Goal: Task Accomplishment & Management: Use online tool/utility

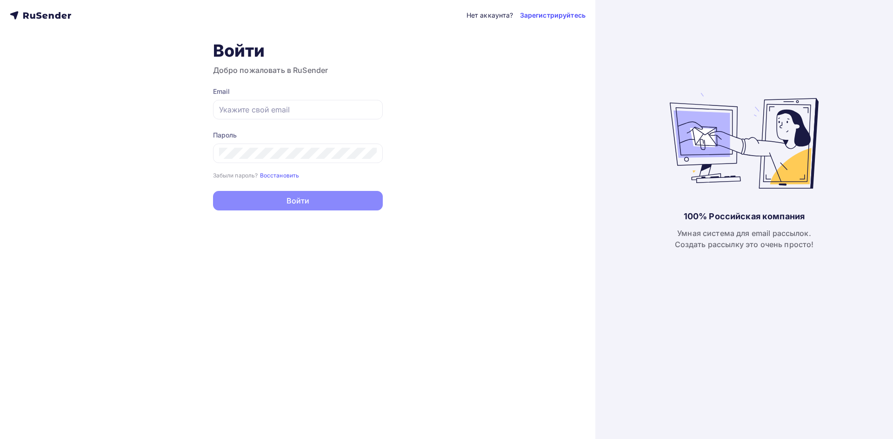
type input "[EMAIL_ADDRESS][DOMAIN_NAME]"
click at [275, 198] on button "Войти" at bounding box center [298, 201] width 170 height 20
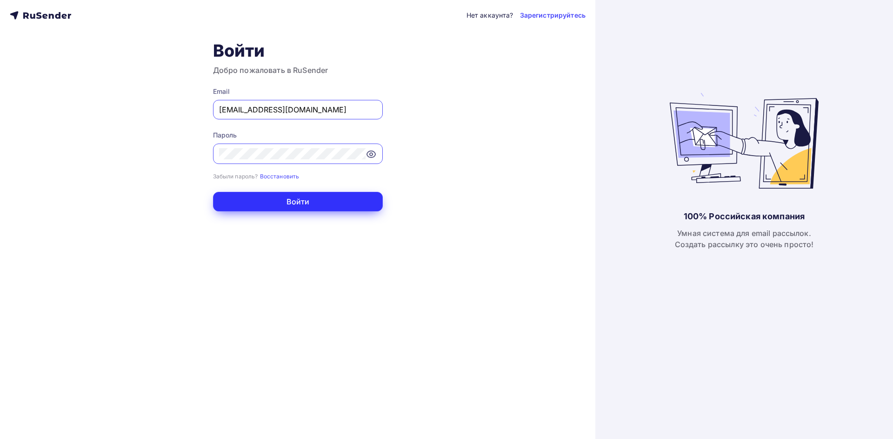
click at [324, 201] on button "Войти" at bounding box center [298, 202] width 170 height 20
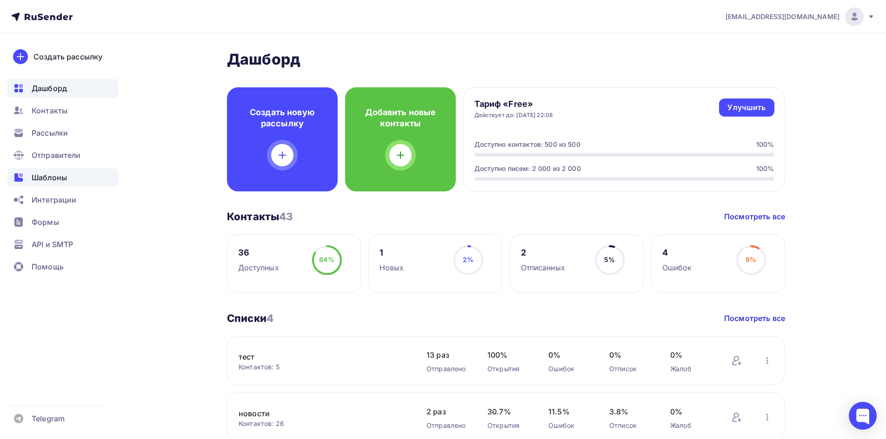
click at [60, 181] on span "Шаблоны" at bounding box center [49, 177] width 35 height 11
click at [52, 178] on span "Шаблоны" at bounding box center [49, 177] width 35 height 11
click at [46, 176] on span "Шаблоны" at bounding box center [49, 177] width 35 height 11
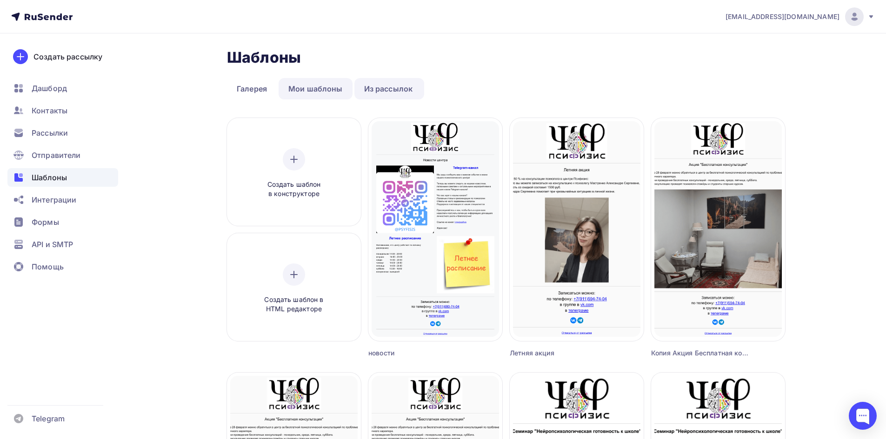
click at [321, 89] on link "Мои шаблоны" at bounding box center [316, 88] width 74 height 21
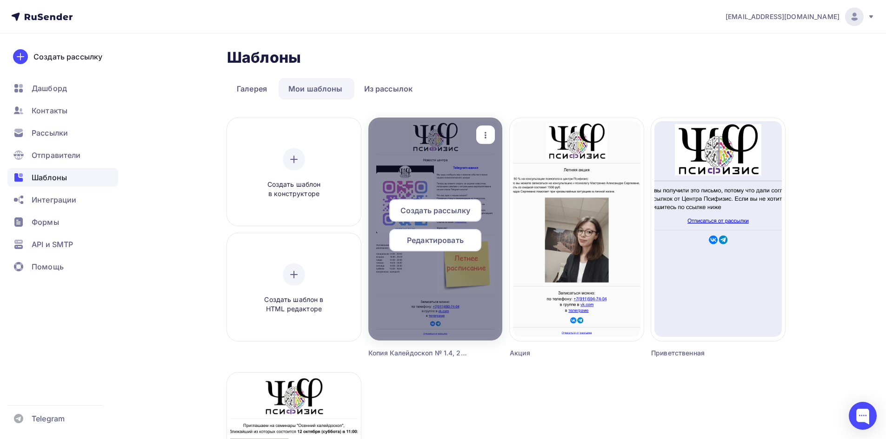
click at [487, 135] on icon "button" at bounding box center [485, 135] width 11 height 11
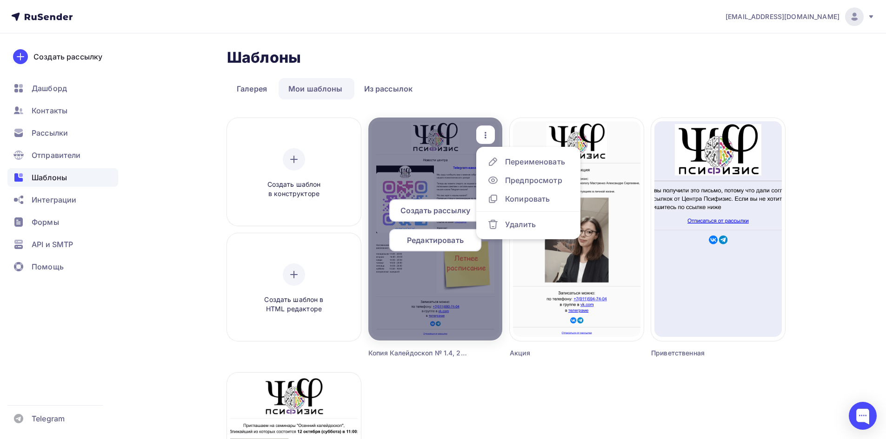
click at [414, 248] on div "Редактировать" at bounding box center [435, 240] width 92 height 22
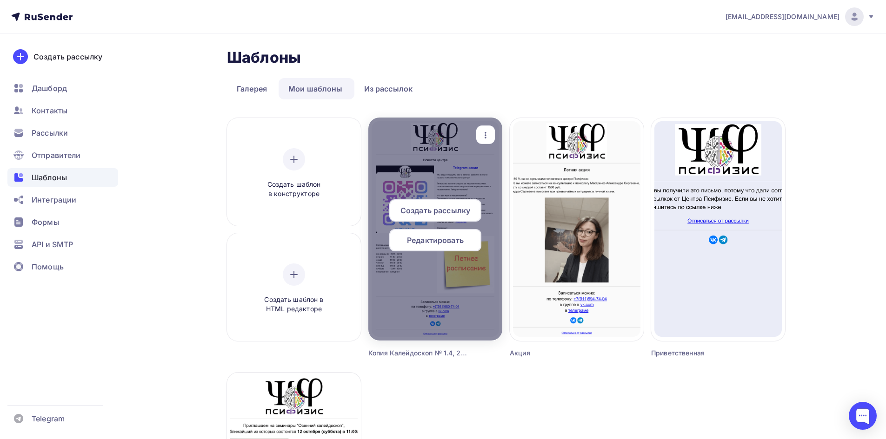
click at [416, 242] on span "Редактировать" at bounding box center [435, 240] width 57 height 11
click at [444, 239] on span "Редактировать" at bounding box center [435, 240] width 57 height 11
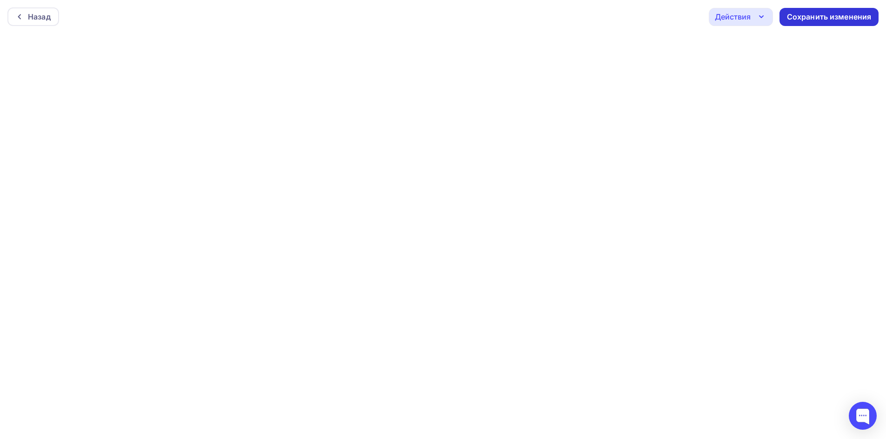
click at [828, 14] on div "Сохранить изменения" at bounding box center [829, 17] width 85 height 11
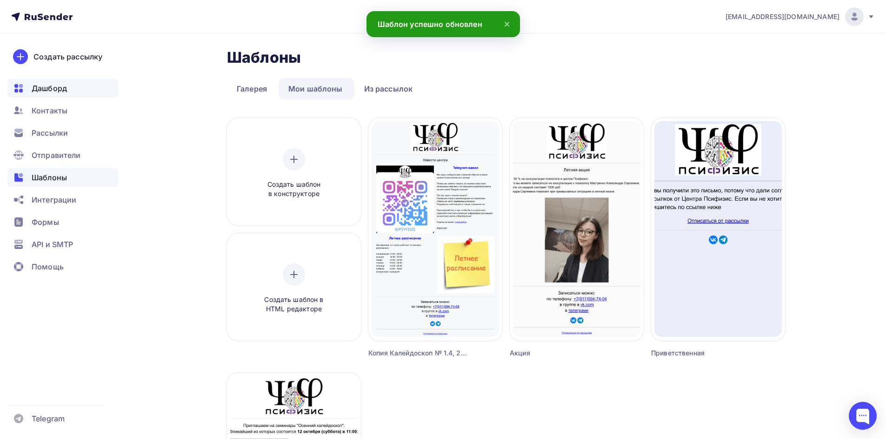
click at [46, 87] on span "Дашборд" at bounding box center [49, 88] width 35 height 11
